Goal: Information Seeking & Learning: Learn about a topic

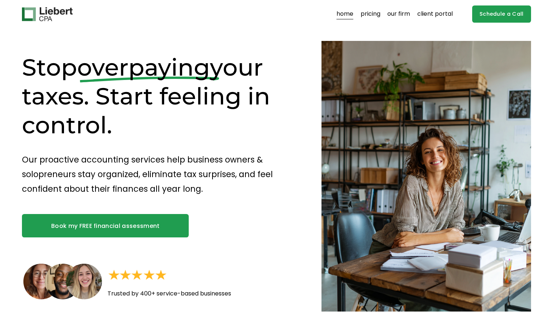
click at [220, 84] on h1 "Stop overpaying your taxes. Start feeling in control." at bounding box center [158, 96] width 273 height 87
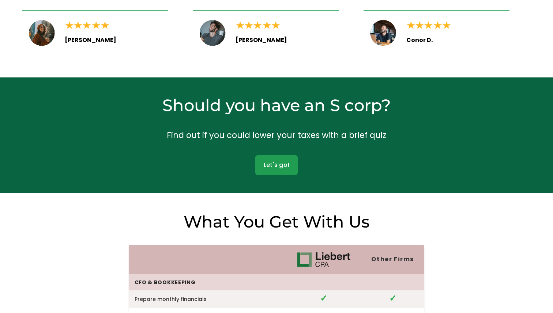
scroll to position [1606, 0]
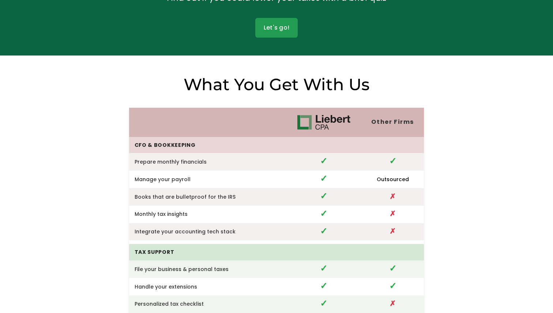
click at [466, 139] on div "Other Firms CFO & Bookkeeping Prepare monthly financials ✓ ✓ Manage your payrol…" at bounding box center [276, 305] width 553 height 463
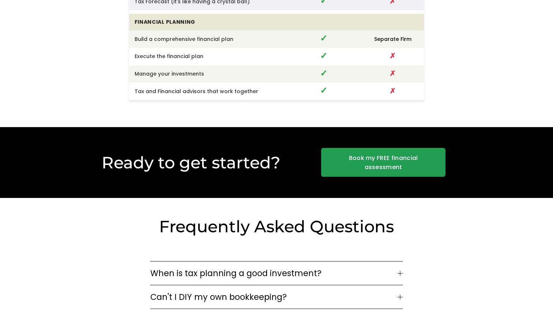
scroll to position [2056, 0]
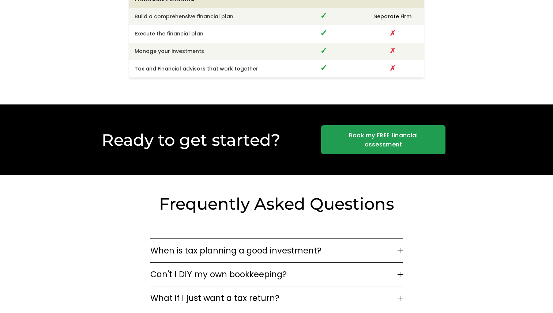
click at [465, 137] on div "Ready to get started? Book my FREE financial assessment" at bounding box center [276, 140] width 553 height 71
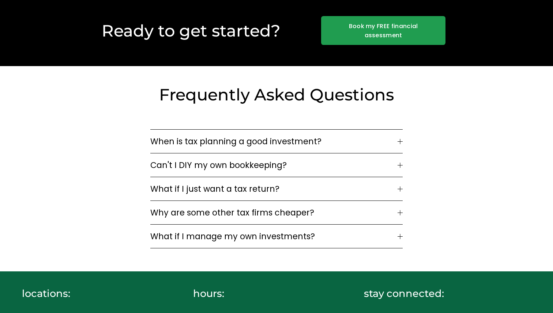
scroll to position [2185, 0]
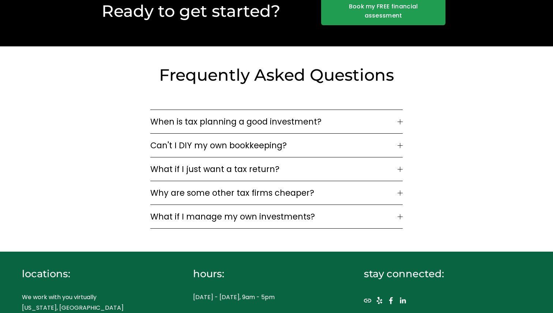
click at [404, 163] on div "Frequently Asked Questions When is tax planning a good investment? If your busi…" at bounding box center [276, 148] width 553 height 169
click at [401, 167] on div at bounding box center [399, 169] width 5 height 5
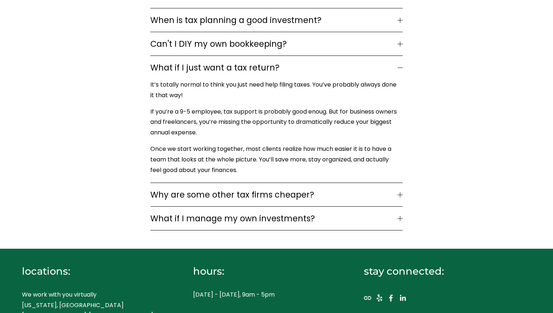
scroll to position [2304, 0]
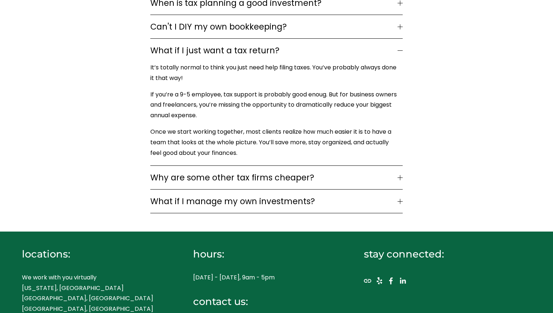
click at [401, 166] on button "Why are some other tax firms cheaper?" at bounding box center [276, 177] width 252 height 23
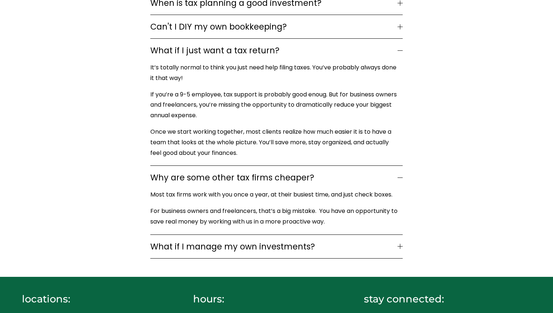
click at [429, 166] on div "Frequently Asked Questions When is tax planning a good investment? If your busi…" at bounding box center [276, 102] width 553 height 313
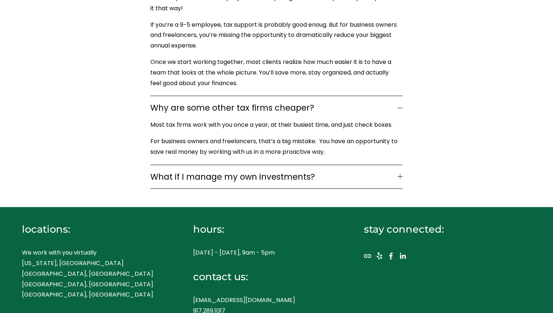
scroll to position [2391, 0]
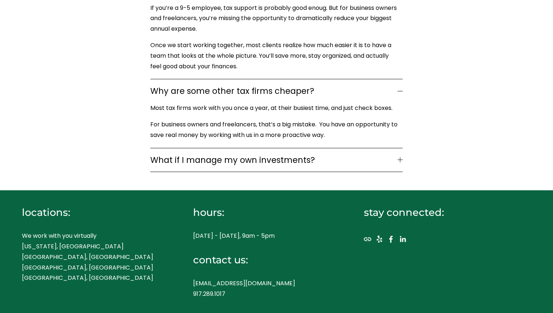
click at [94, 231] on p "We work with you virtually New York, NY Westport, CT Boston, MA Chicago, IL" at bounding box center [94, 257] width 145 height 53
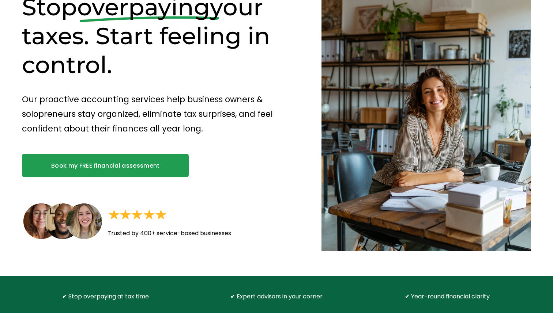
scroll to position [0, 0]
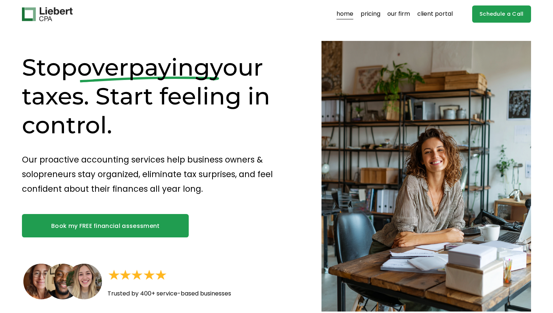
click at [372, 9] on link "pricing" at bounding box center [370, 14] width 20 height 12
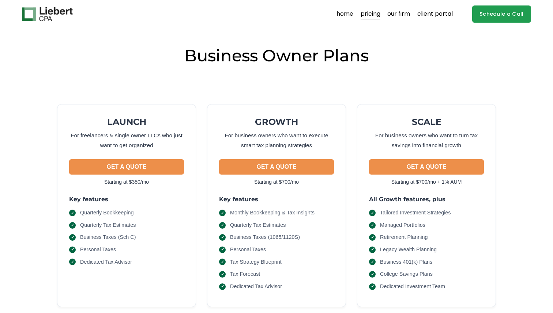
click at [372, 12] on link "pricing" at bounding box center [370, 14] width 20 height 12
click at [364, 67] on div "Business Owner Plans" at bounding box center [276, 58] width 508 height 26
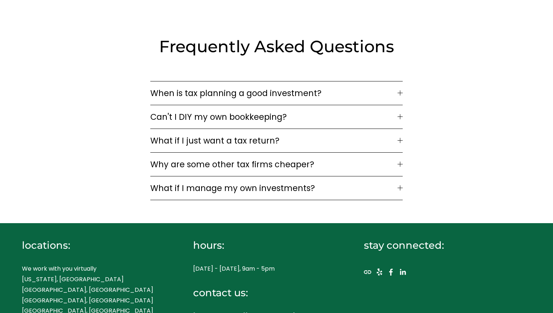
scroll to position [1093, 0]
